Goal: Check status: Check status

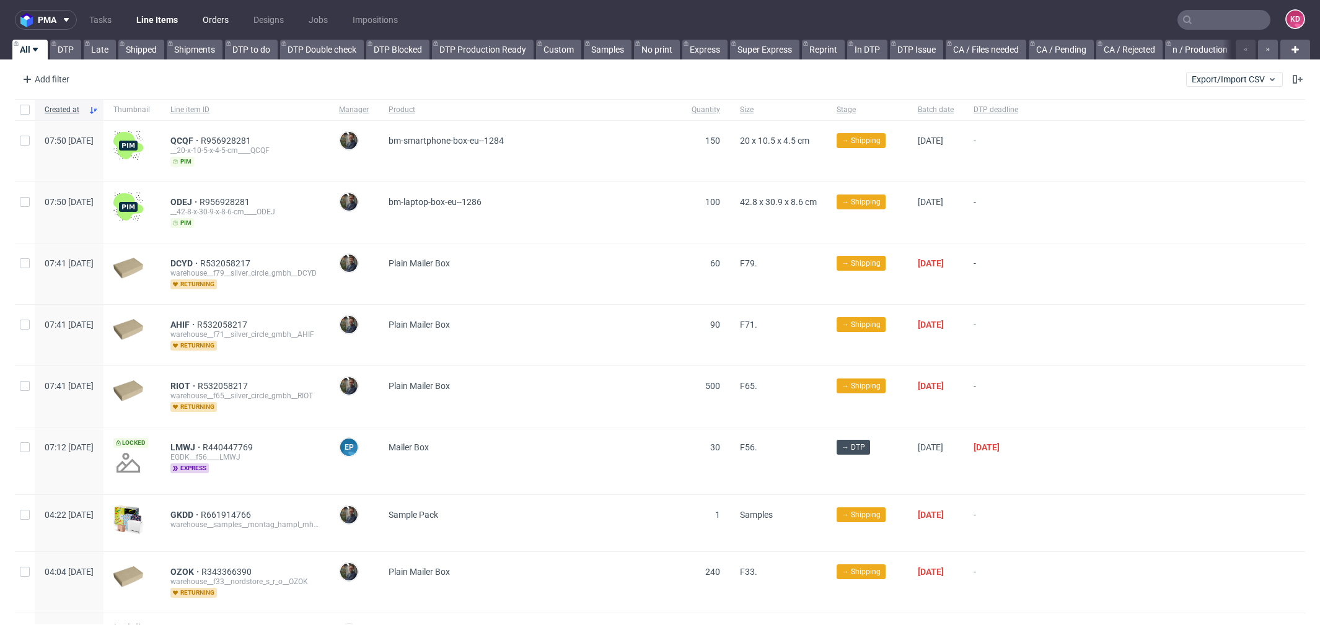
click at [216, 22] on link "Orders" at bounding box center [215, 20] width 41 height 20
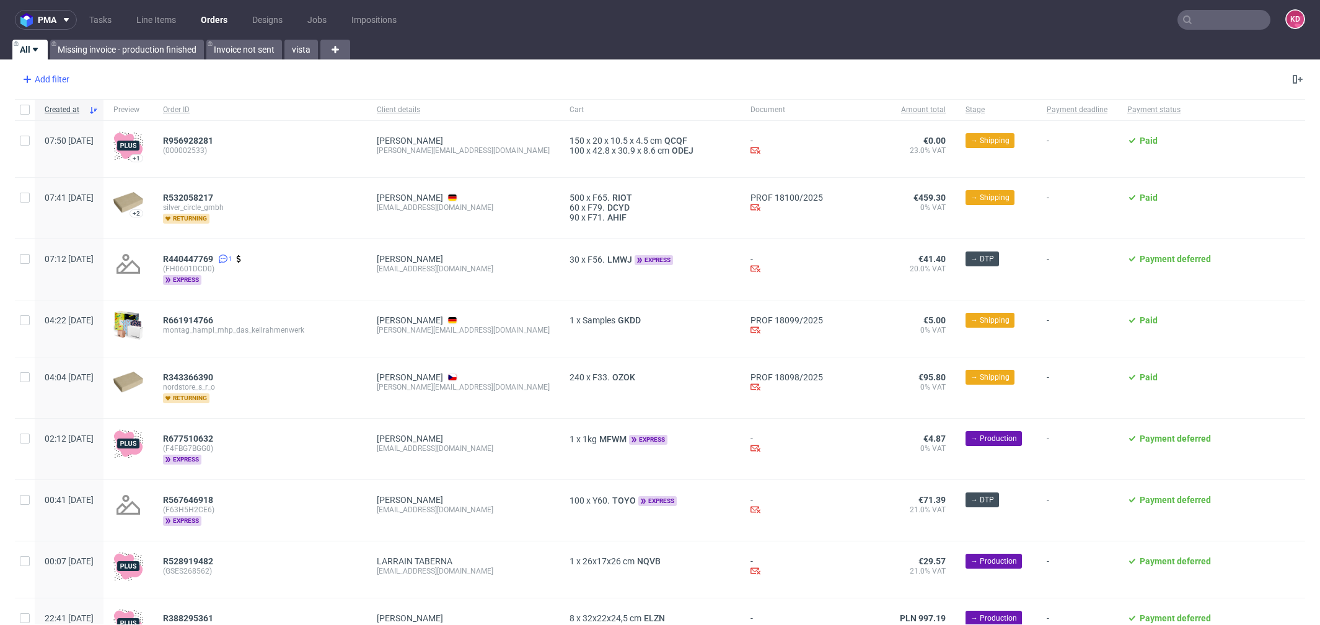
click at [61, 80] on div "Add filter" at bounding box center [44, 79] width 55 height 20
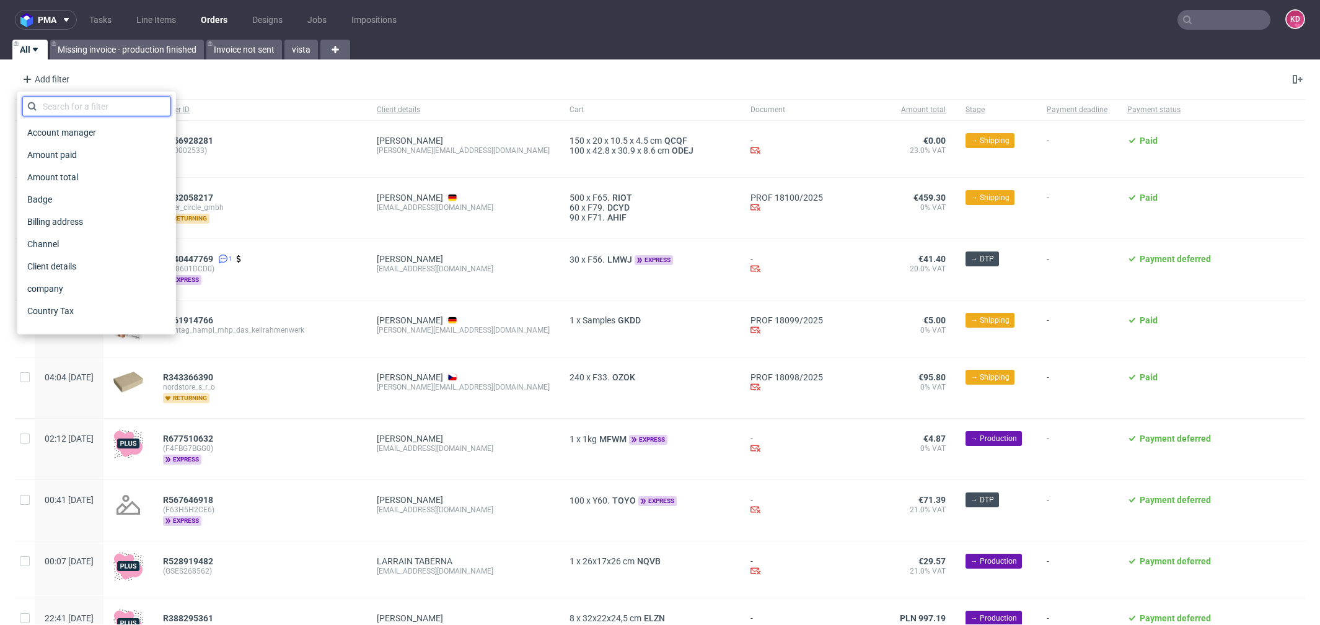
click at [64, 115] on input "text" at bounding box center [96, 107] width 149 height 20
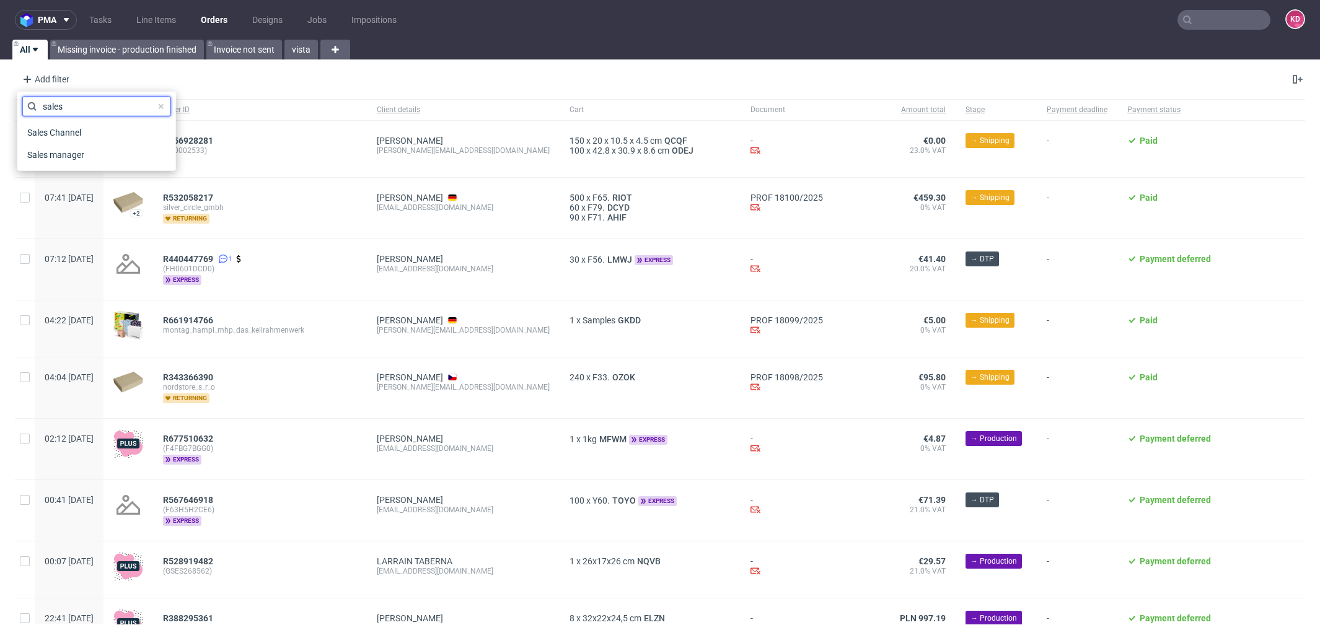
type input "sales"
click at [70, 121] on div "Sales Channel" at bounding box center [96, 132] width 149 height 22
click at [69, 128] on span "Sales Channel" at bounding box center [55, 132] width 66 height 17
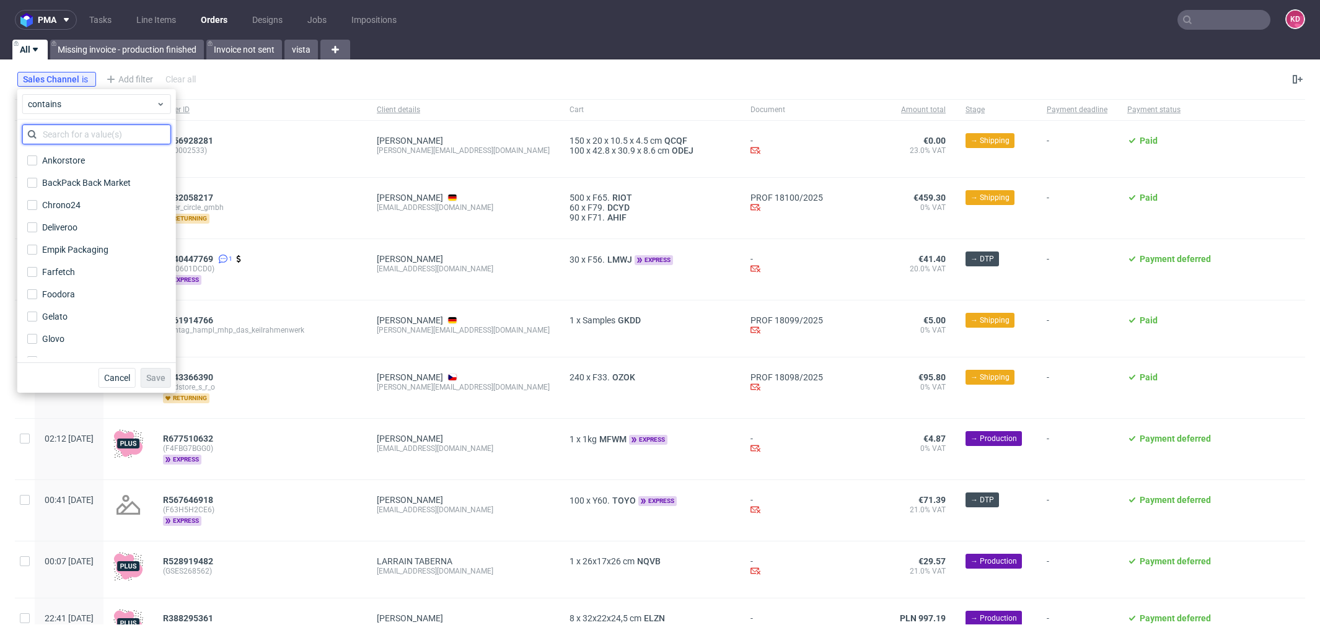
click at [71, 136] on input "text" at bounding box center [96, 135] width 149 height 20
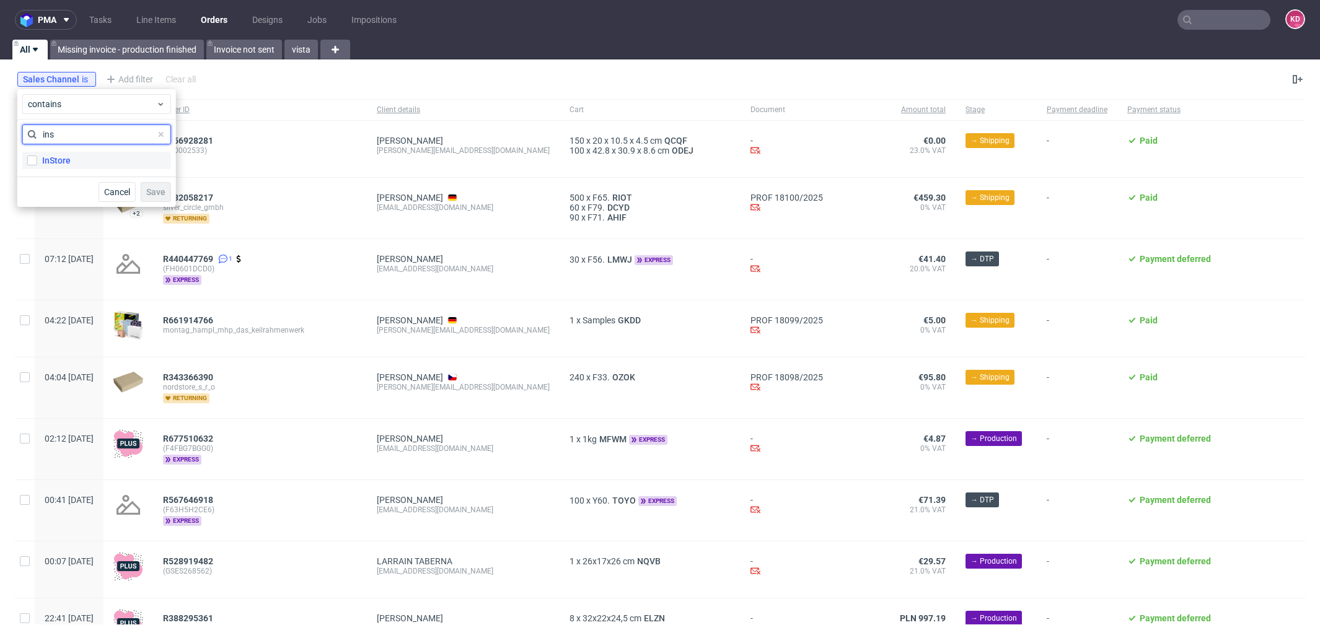
type input "ins"
click at [74, 159] on label "InStore" at bounding box center [96, 160] width 149 height 17
click at [37, 159] on input "InStore" at bounding box center [32, 161] width 10 height 10
checkbox input "true"
click at [161, 177] on div "Cancel Save" at bounding box center [96, 192] width 159 height 30
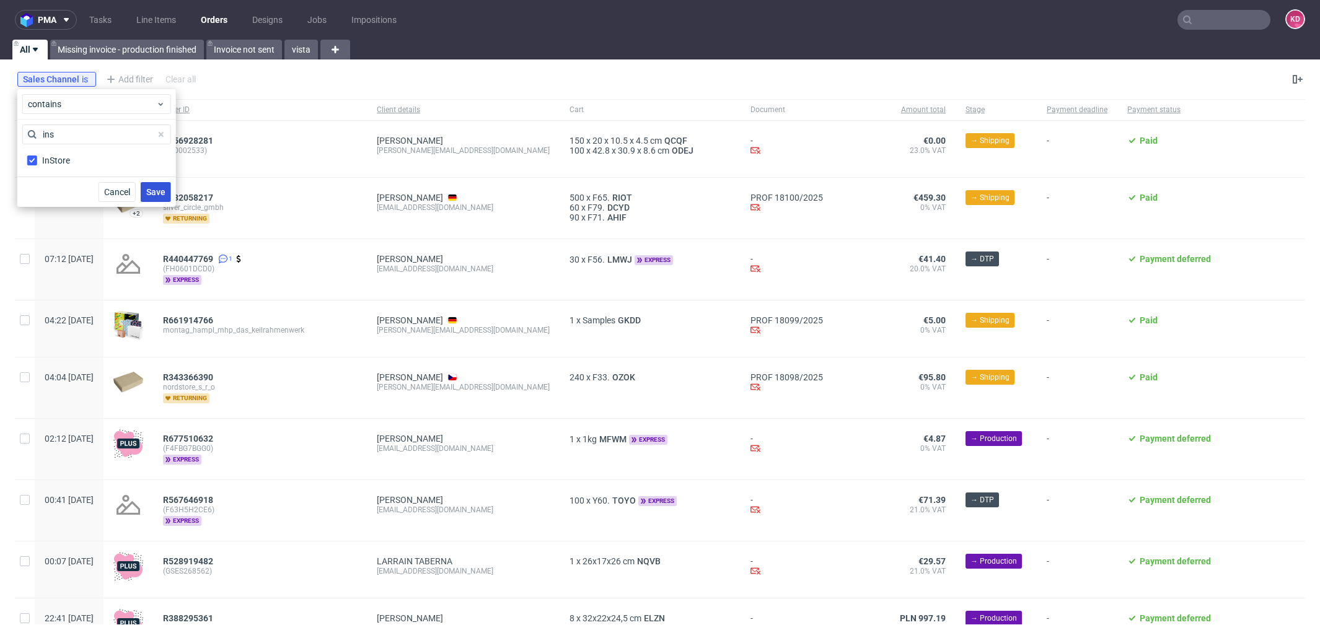
click at [161, 194] on span "Save" at bounding box center [155, 192] width 19 height 9
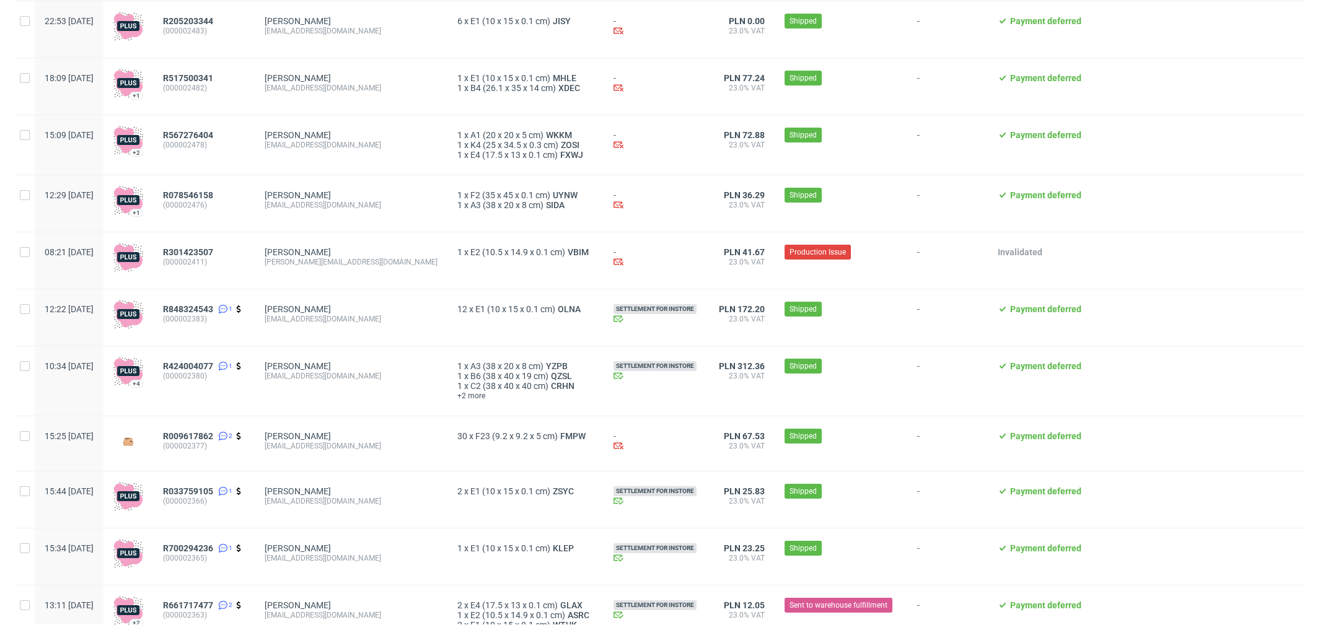
scroll to position [667, 0]
